Goal: Transaction & Acquisition: Book appointment/travel/reservation

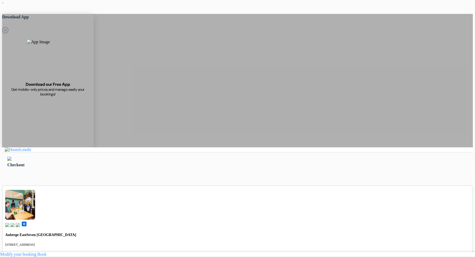
click at [12, 156] on img at bounding box center [9, 158] width 4 height 4
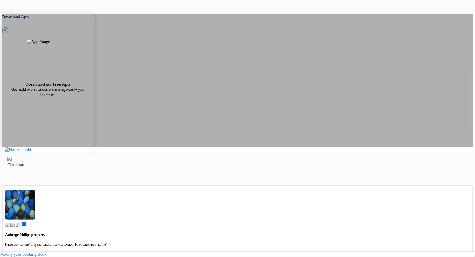
click at [281, 162] on div "Checkout" at bounding box center [237, 165] width 460 height 6
click at [12, 156] on img at bounding box center [9, 158] width 4 height 4
